Goal: Register for event/course

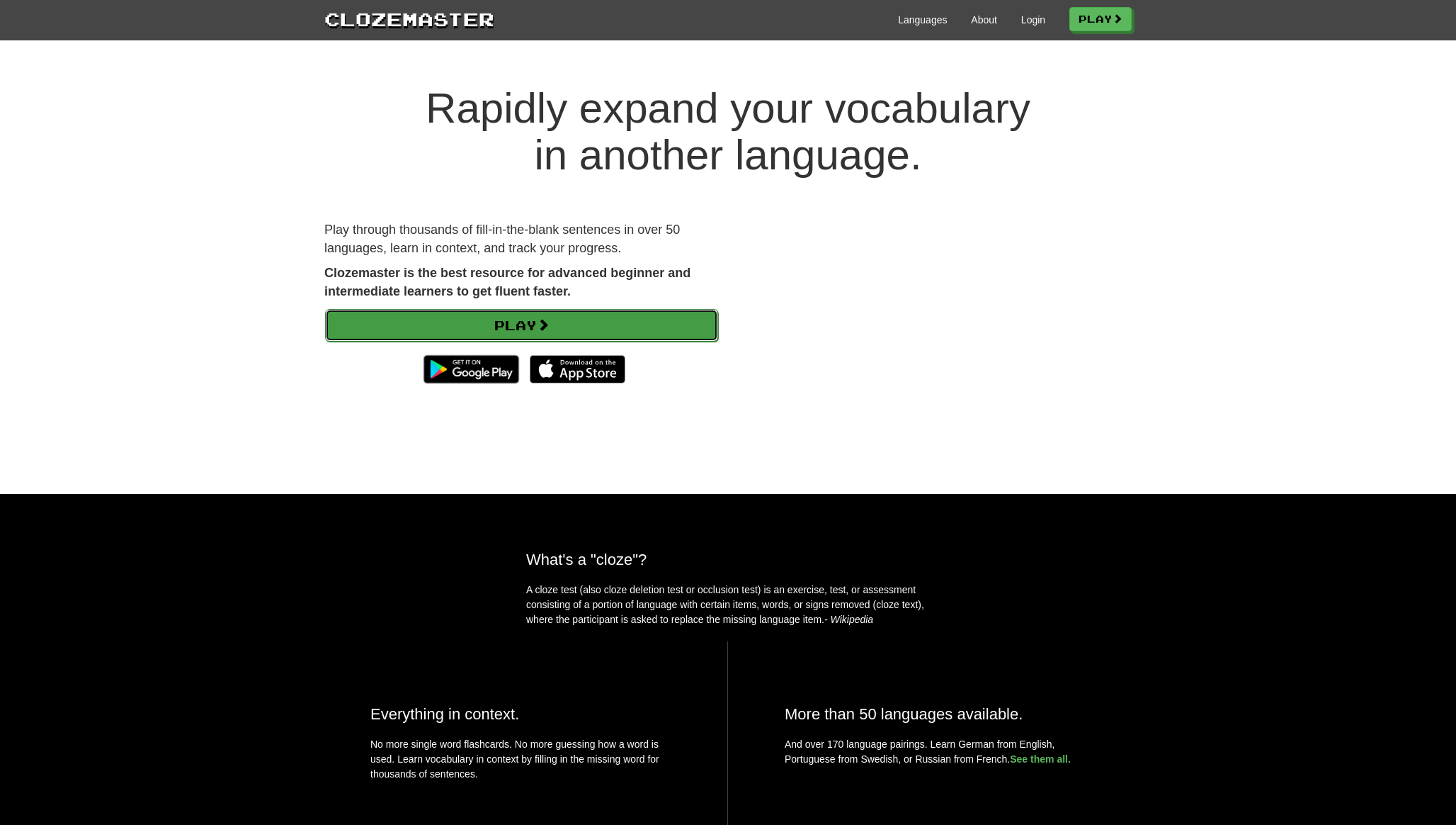
click at [655, 315] on link "Play" at bounding box center [522, 325] width 393 height 33
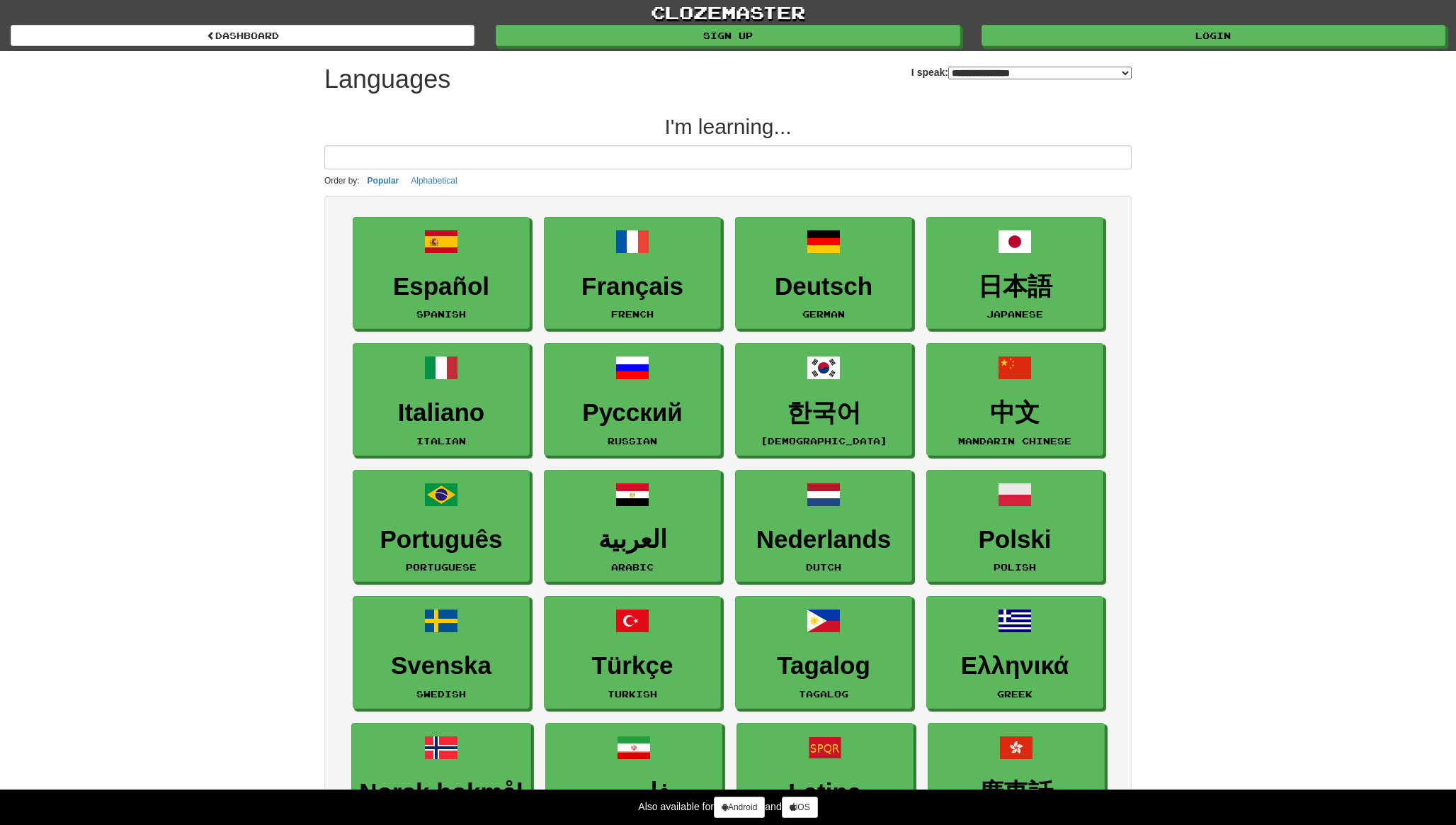
select select "*******"
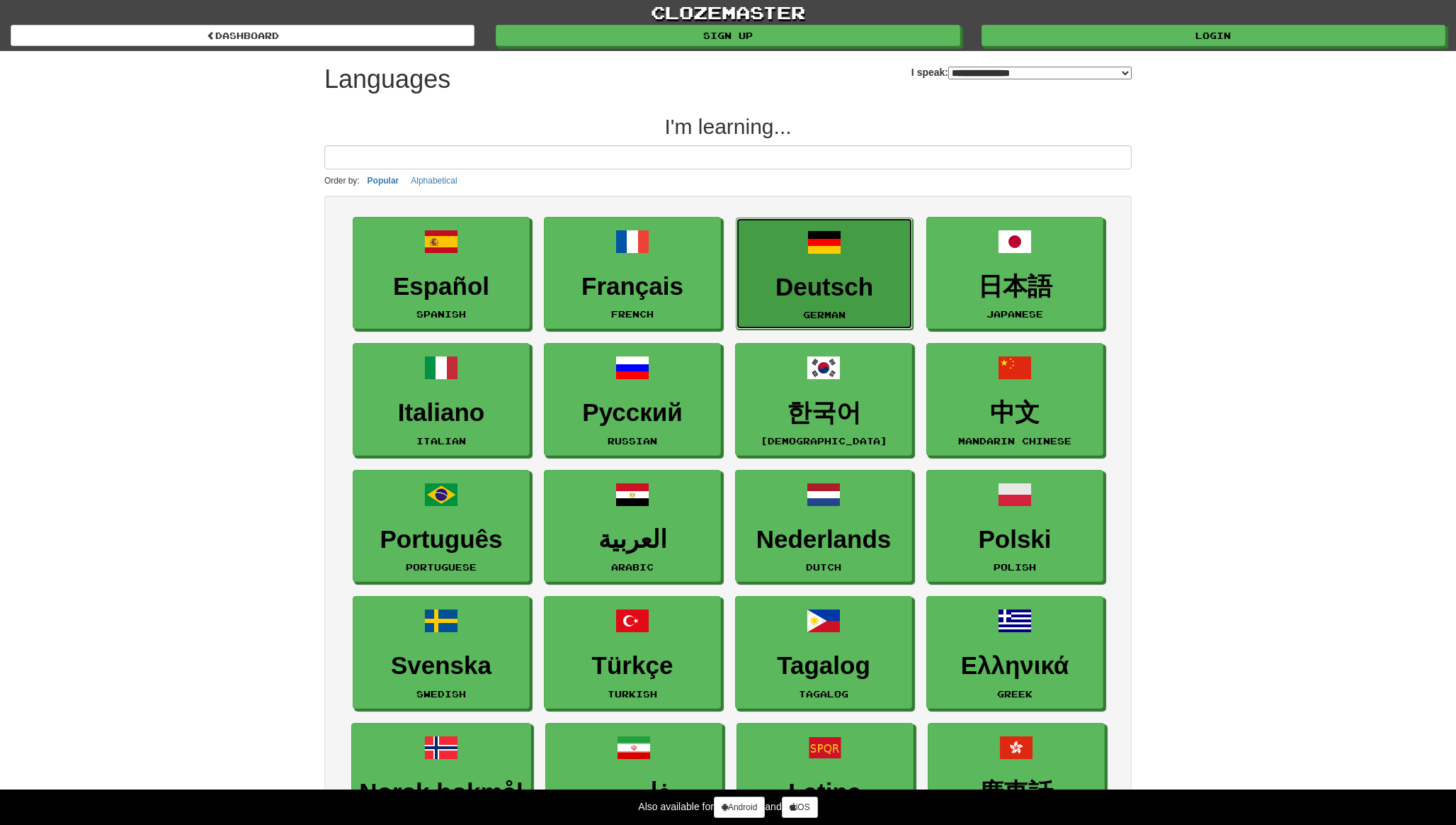
click at [774, 266] on link "Deutsch German" at bounding box center [825, 274] width 177 height 113
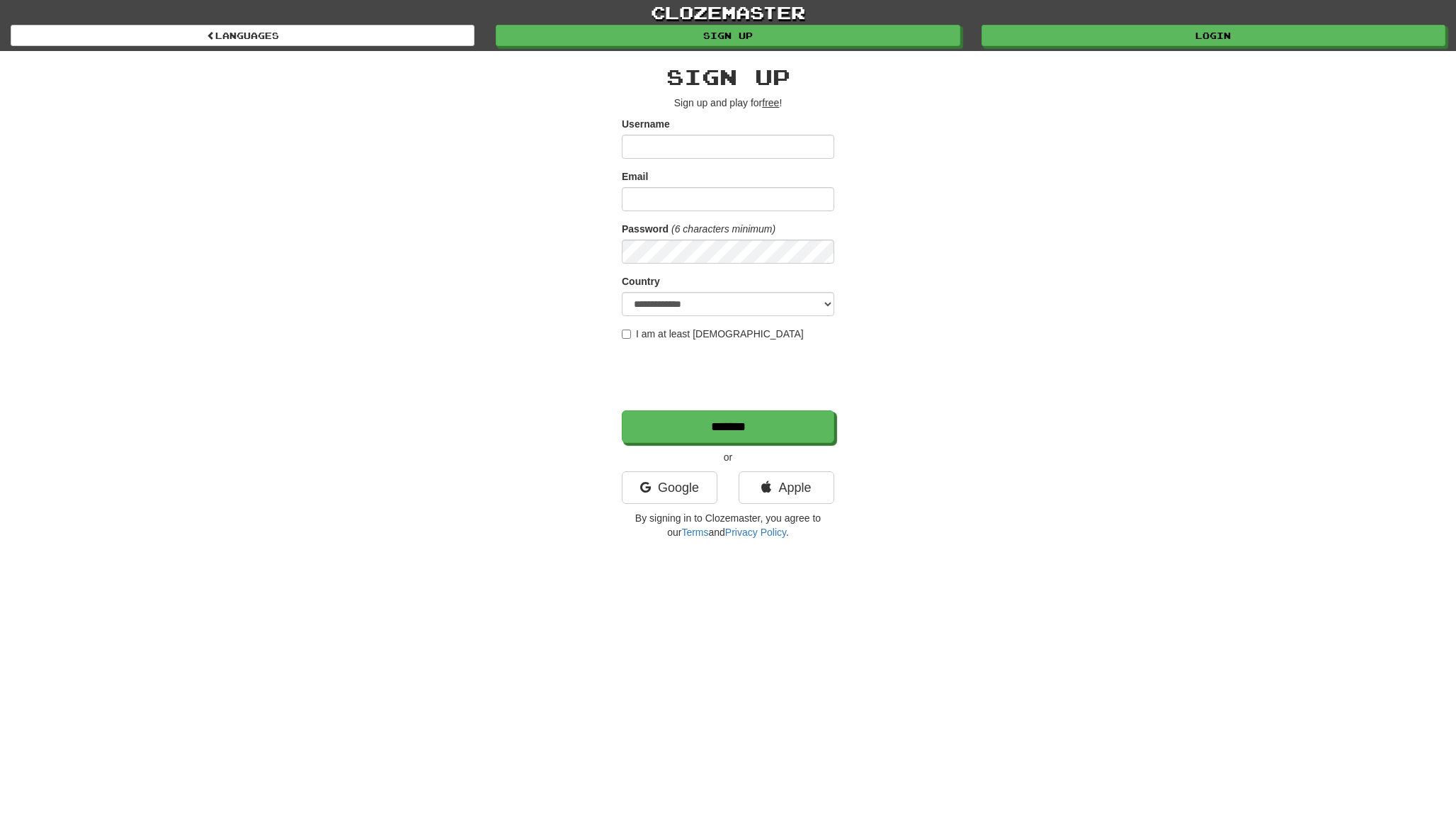
click at [795, 155] on input "Username" at bounding box center [727, 146] width 212 height 24
click at [794, 156] on input "Username" at bounding box center [727, 146] width 212 height 24
click at [713, 12] on link "clozemaster" at bounding box center [728, 12] width 1456 height 25
